Goal: Information Seeking & Learning: Learn about a topic

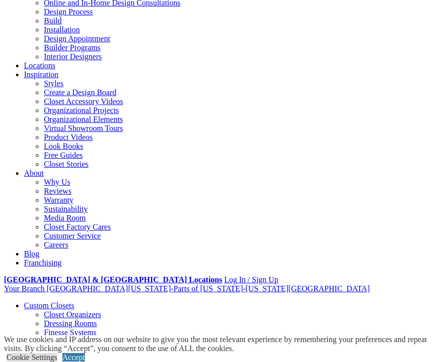
scroll to position [109, 0]
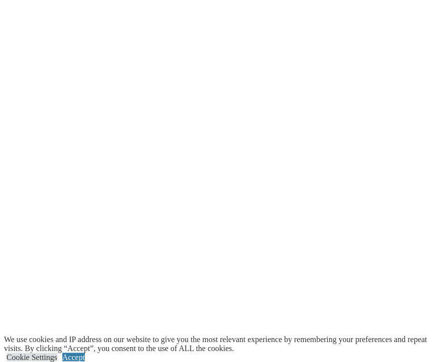
scroll to position [1223, 0]
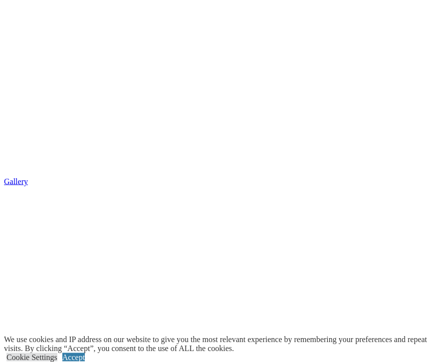
scroll to position [1460, 0]
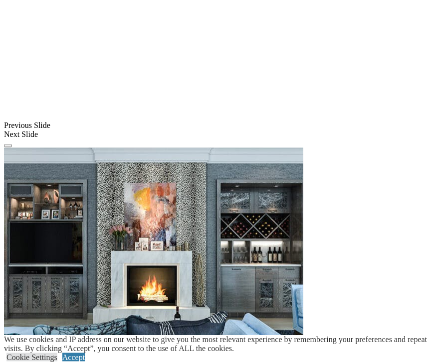
scroll to position [860, 0]
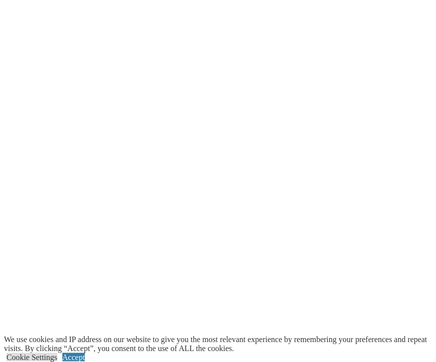
scroll to position [1220, 0]
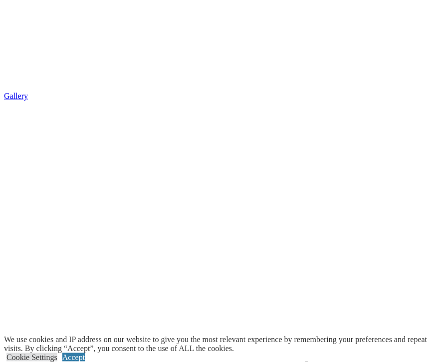
scroll to position [1546, 0]
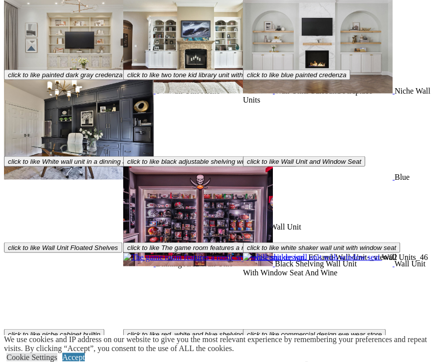
scroll to position [2933, 0]
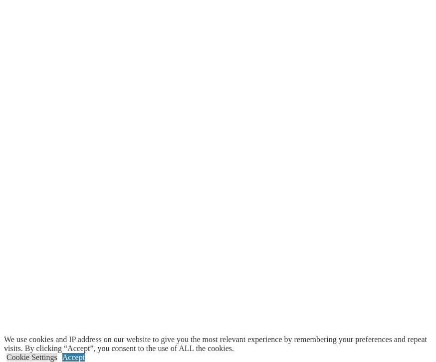
scroll to position [1295, 0]
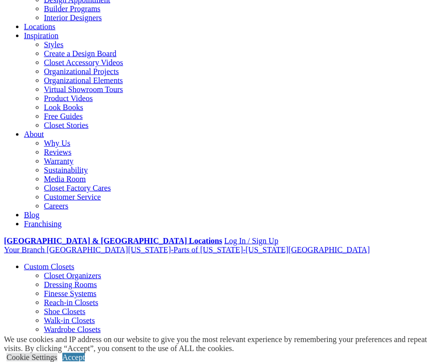
scroll to position [149, 0]
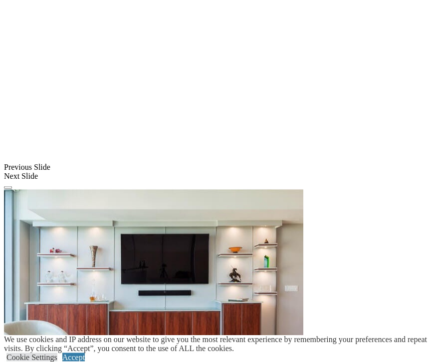
scroll to position [781, 0]
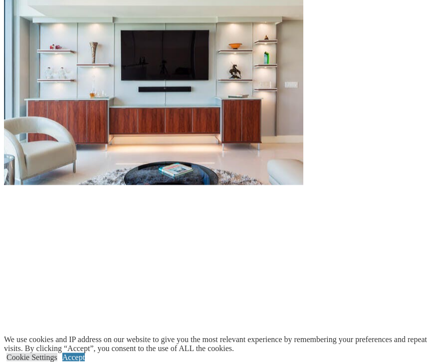
scroll to position [986, 0]
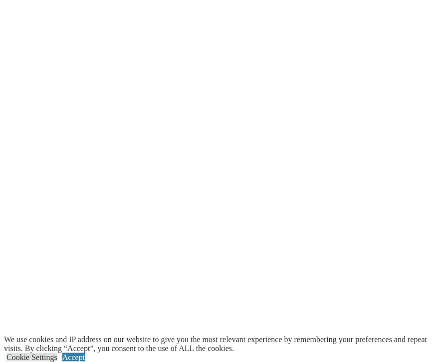
scroll to position [1198, 0]
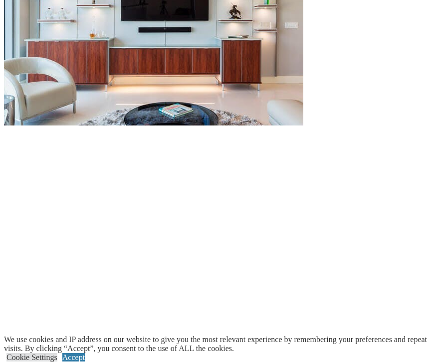
scroll to position [1043, 0]
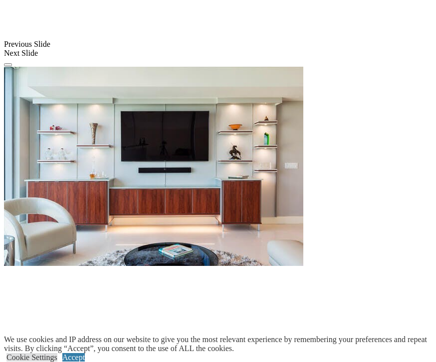
scroll to position [896, 0]
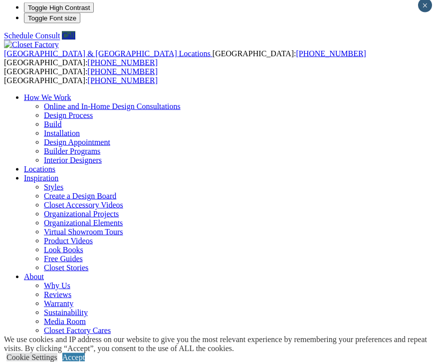
scroll to position [0, 0]
